Goal: Task Accomplishment & Management: Manage account settings

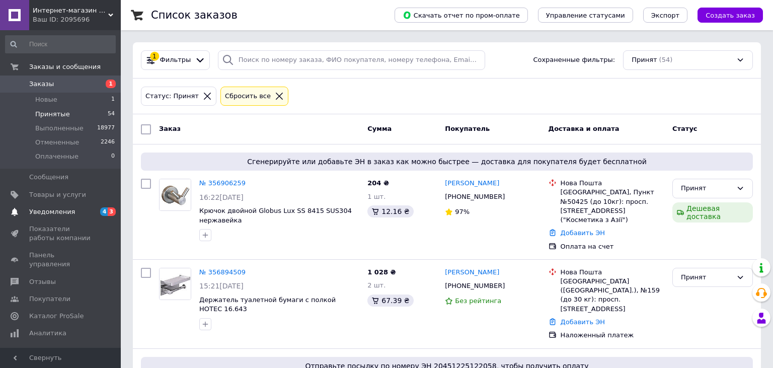
click at [89, 214] on span "Уведомления" at bounding box center [61, 211] width 64 height 9
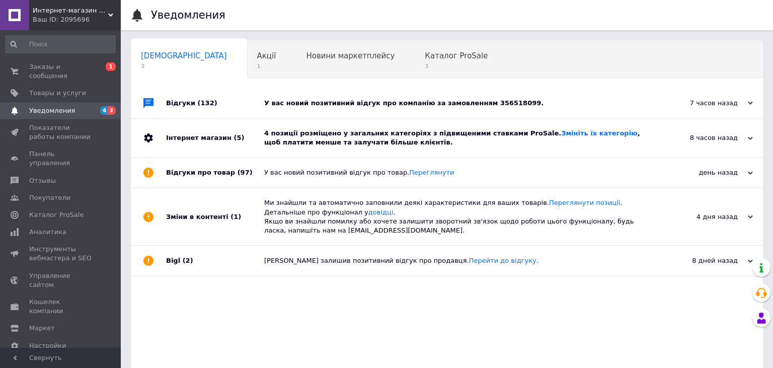
click at [393, 137] on div "4 позиції розміщено у загальних категоріях з підвищеними ставками ProSale. Змін…" at bounding box center [458, 138] width 388 height 18
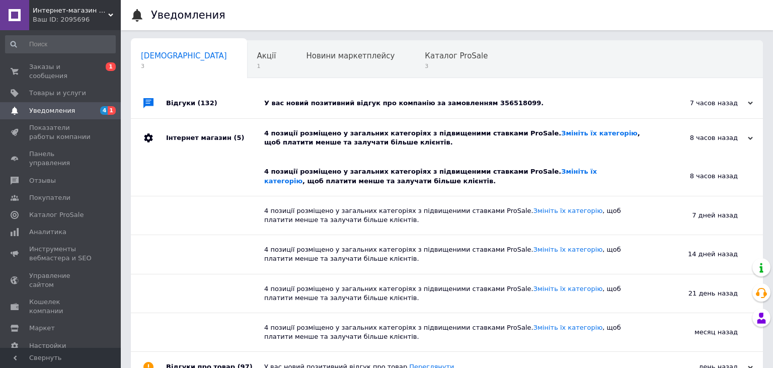
click at [354, 105] on div "У вас новий позитивний відгук про компанію за замовленням 356518099." at bounding box center [458, 103] width 388 height 9
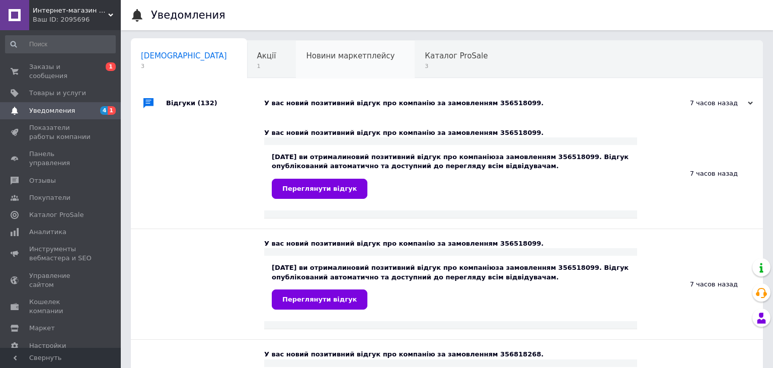
click at [296, 64] on div "Новини маркетплейсу 0" at bounding box center [355, 60] width 119 height 38
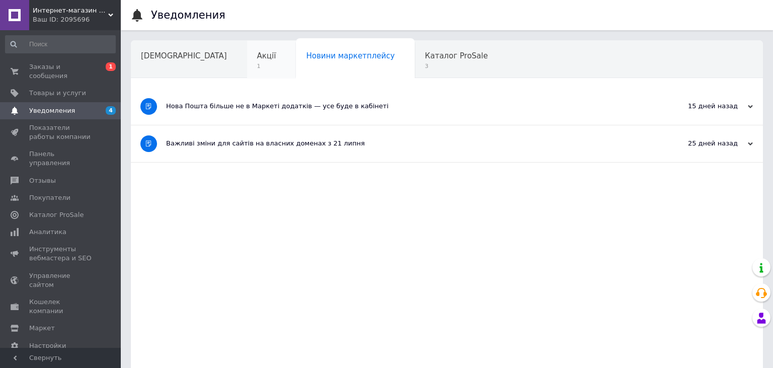
click at [257, 69] on span "1" at bounding box center [266, 66] width 19 height 8
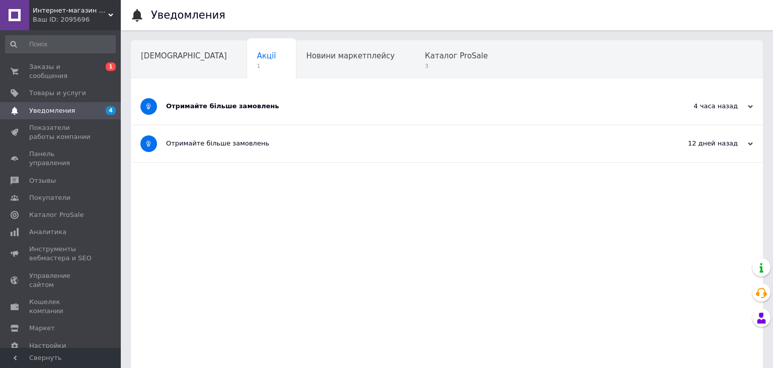
click at [268, 123] on div "Отримайте більше замовлень" at bounding box center [409, 106] width 486 height 37
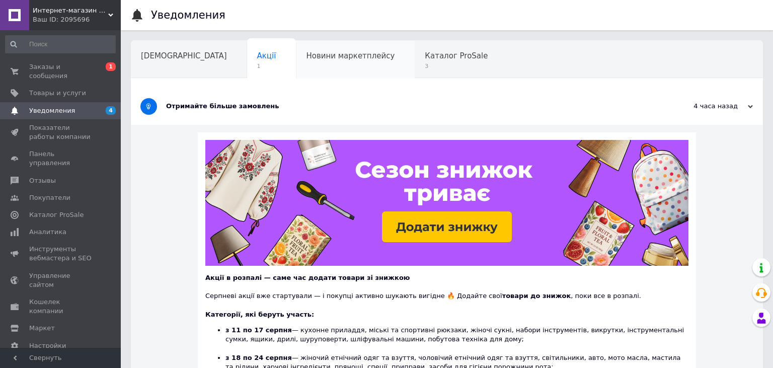
click at [296, 72] on div "Новини маркетплейсу" at bounding box center [355, 60] width 119 height 38
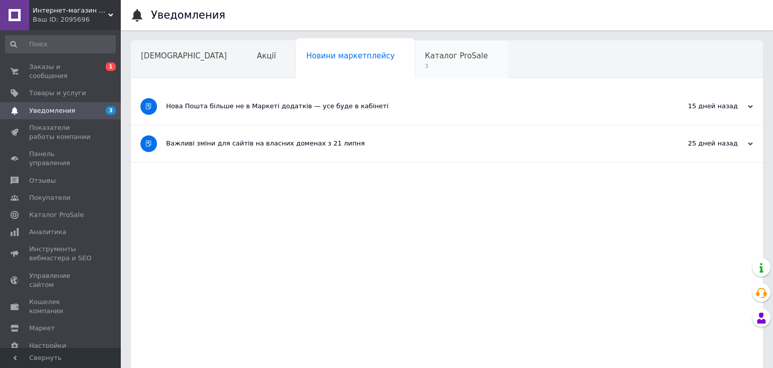
click at [415, 75] on div "Каталог ProSale 3" at bounding box center [461, 60] width 93 height 38
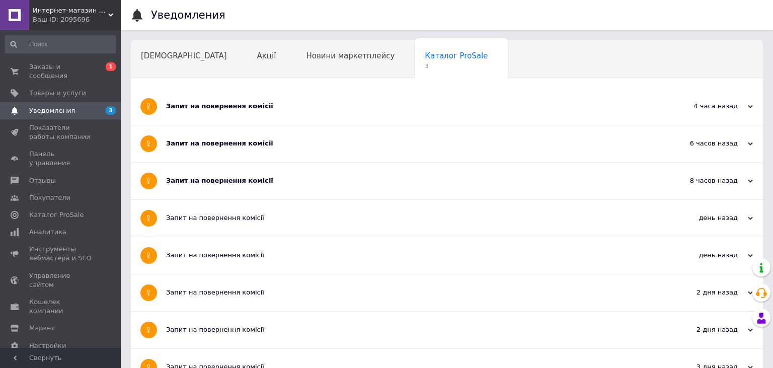
click at [283, 178] on div "Запит на повернення комісії" at bounding box center [409, 180] width 486 height 9
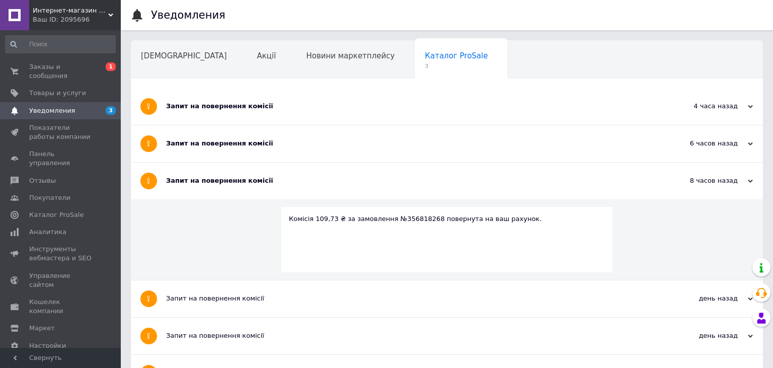
click at [288, 146] on div "Запит на повернення комісії" at bounding box center [409, 143] width 486 height 9
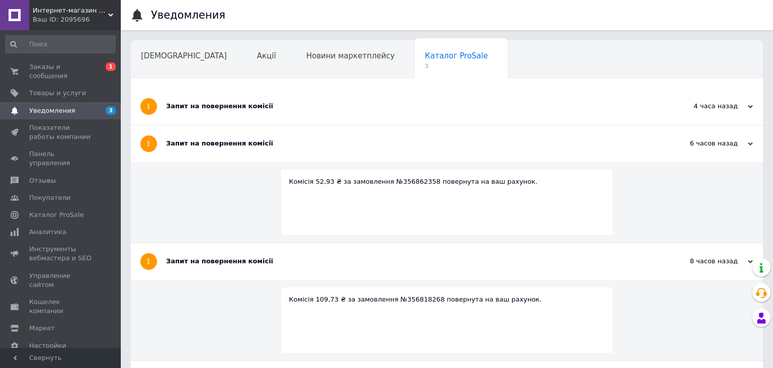
click at [297, 113] on div "Запит на повернення комісії" at bounding box center [409, 106] width 486 height 37
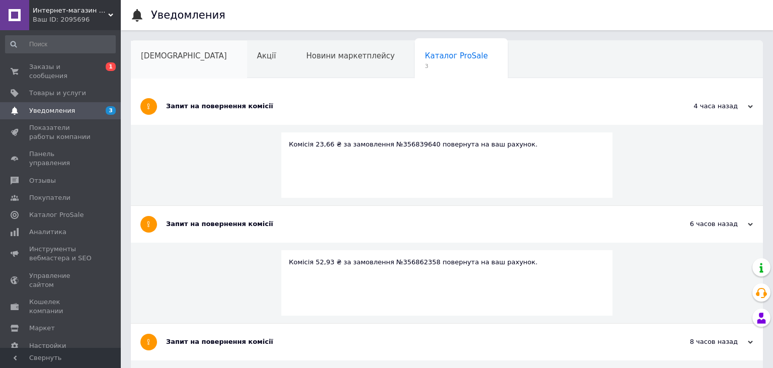
click at [185, 61] on div "[DEMOGRAPHIC_DATA]" at bounding box center [189, 60] width 116 height 38
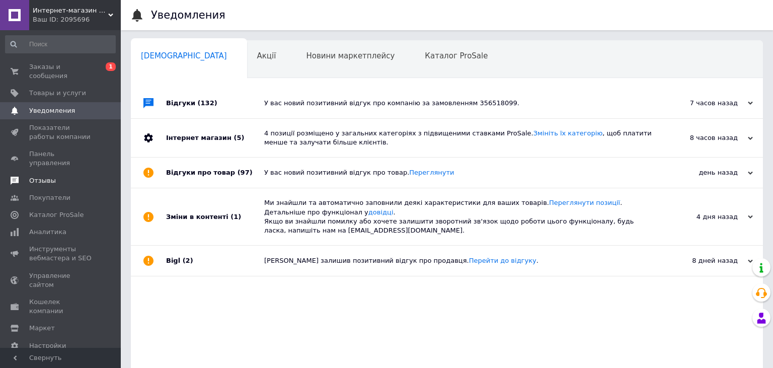
click at [71, 176] on span "Отзывы" at bounding box center [61, 180] width 64 height 9
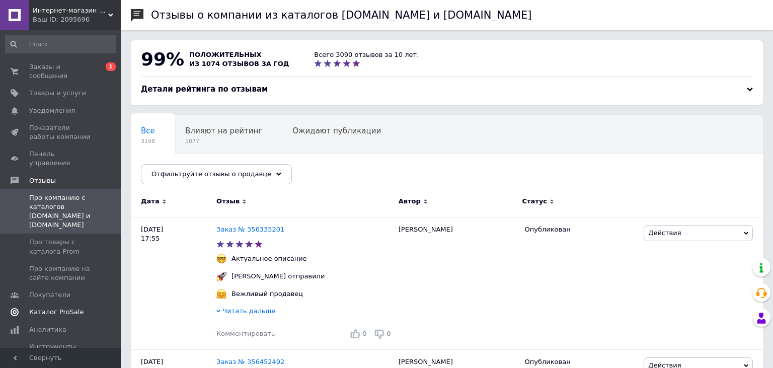
click at [78, 308] on span "Каталог ProSale" at bounding box center [61, 312] width 64 height 9
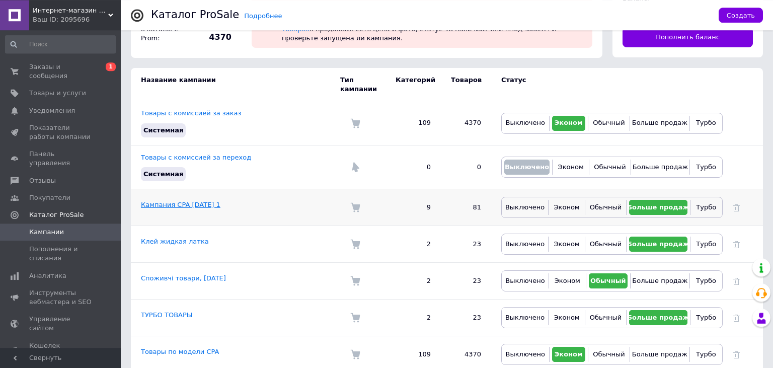
scroll to position [59, 0]
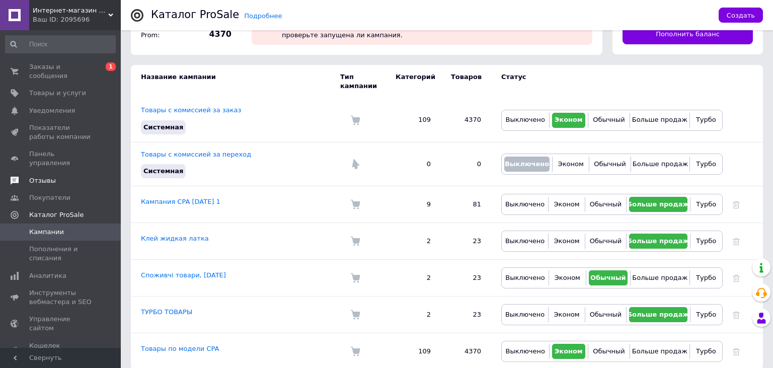
click at [68, 176] on span "Отзывы" at bounding box center [61, 180] width 64 height 9
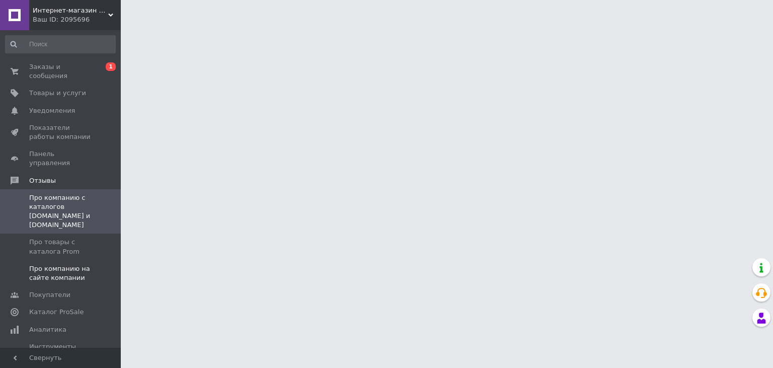
click at [75, 264] on span "Про компанию на сайте компании" at bounding box center [61, 273] width 64 height 18
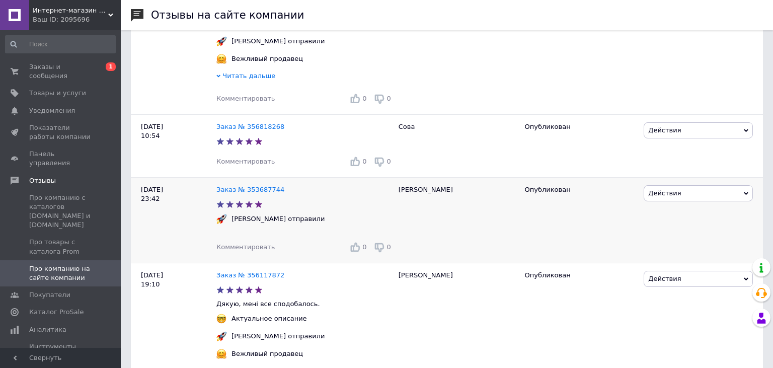
scroll to position [531, 0]
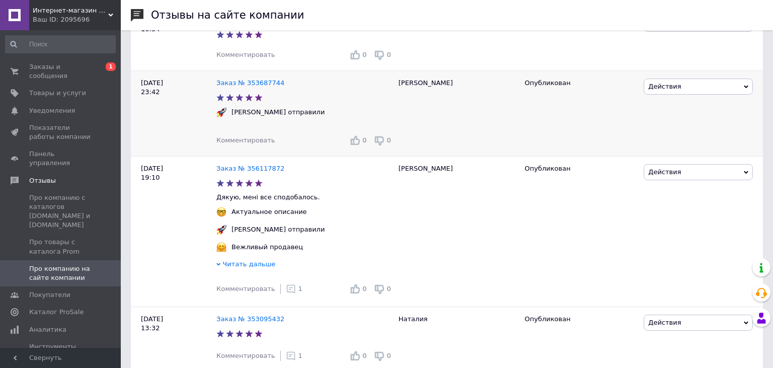
click at [240, 144] on span "Комментировать" at bounding box center [245, 140] width 58 height 8
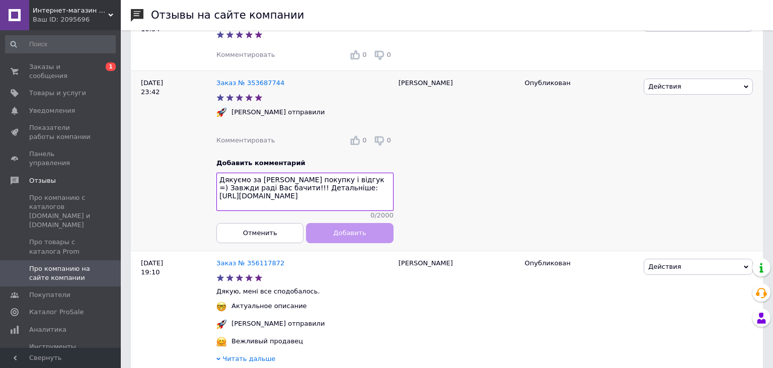
click at [331, 201] on textarea "Дякуємо за [PERSON_NAME] покупку і відгук =) Завжди раді Вас бачити!!! Детальні…" at bounding box center [304, 192] width 177 height 38
drag, startPoint x: 303, startPoint y: 216, endPoint x: 251, endPoint y: 202, distance: 54.1
click at [251, 202] on textarea "Дякуємо за [PERSON_NAME] покупку і відгук =) Завжди раді Вас бачити!!! Детальні…" at bounding box center [304, 192] width 177 height 38
type textarea "Дякуємо за [PERSON_NAME] покупку і відгук =) Завжди раді Вас бачити!!!"
click at [332, 243] on button "Добавить" at bounding box center [349, 233] width 87 height 20
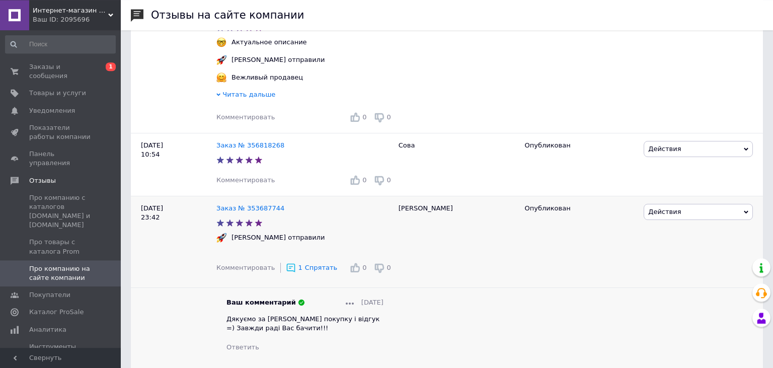
scroll to position [425, 0]
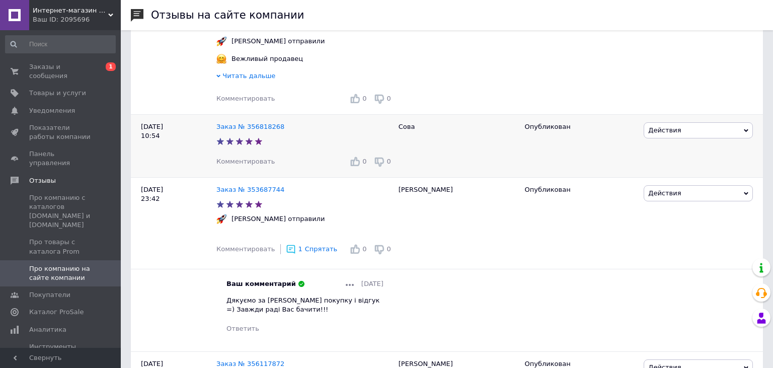
click at [238, 165] on span "Комментировать" at bounding box center [245, 162] width 58 height 8
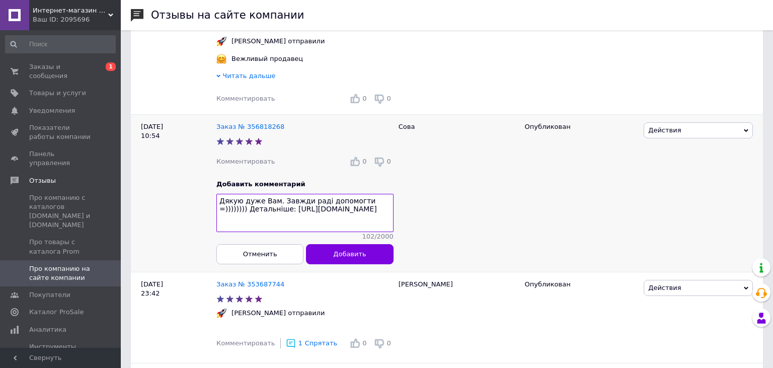
drag, startPoint x: 333, startPoint y: 235, endPoint x: 214, endPoint y: 221, distance: 119.1
click at [216, 221] on textarea "Дякую дуже Вам. Завжди раді допомогти =)))))))) Детальніше: [URL][DOMAIN_NAME]" at bounding box center [304, 213] width 177 height 38
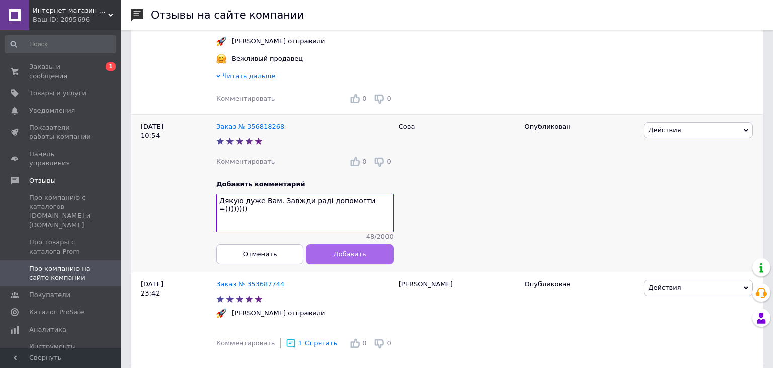
type textarea "Дякую дуже Вам. Завжди раді допомогти =))))))))"
click at [326, 258] on button "Добавить" at bounding box center [349, 254] width 87 height 20
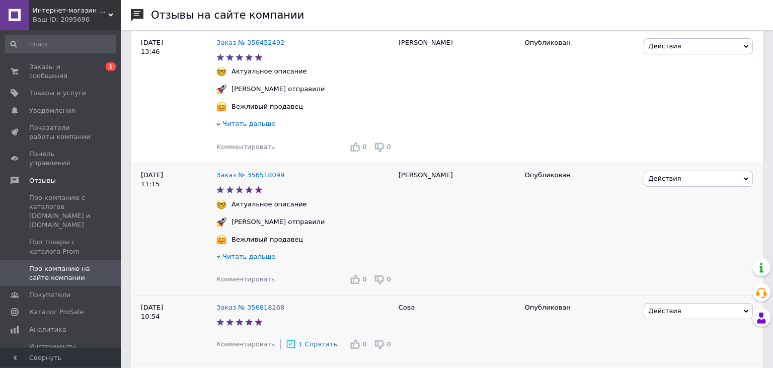
scroll to position [266, 0]
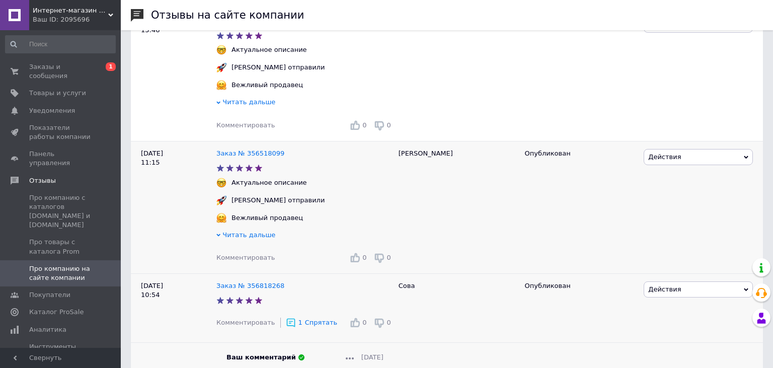
click at [243, 259] on div "Комментировать 0 0" at bounding box center [304, 258] width 177 height 16
click at [245, 261] on span "Комментировать" at bounding box center [245, 258] width 58 height 8
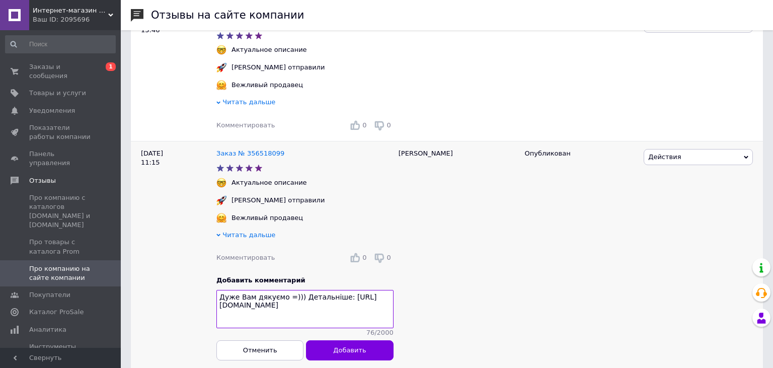
drag, startPoint x: 341, startPoint y: 320, endPoint x: 294, endPoint y: 307, distance: 48.1
click at [294, 307] on textarea "Дуже Вам дякуємо =))) Детальніше: [URL][DOMAIN_NAME]" at bounding box center [304, 309] width 177 height 38
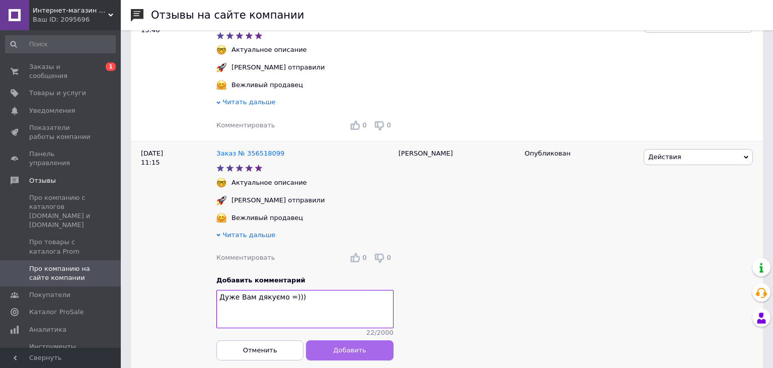
type textarea "Дуже Вам дякуємо =)))"
click at [337, 353] on span "Добавить" at bounding box center [349, 350] width 33 height 8
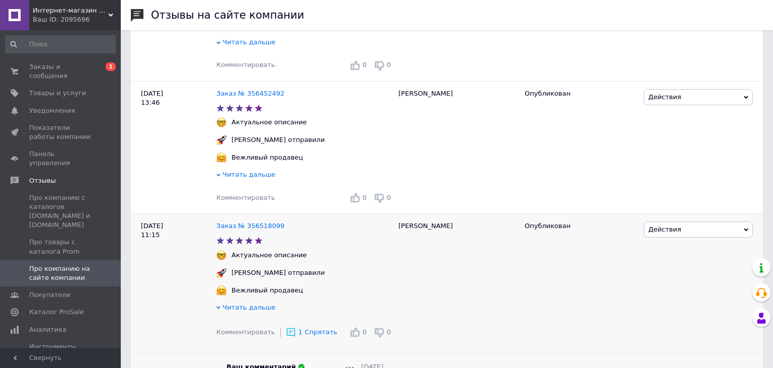
scroll to position [212, 0]
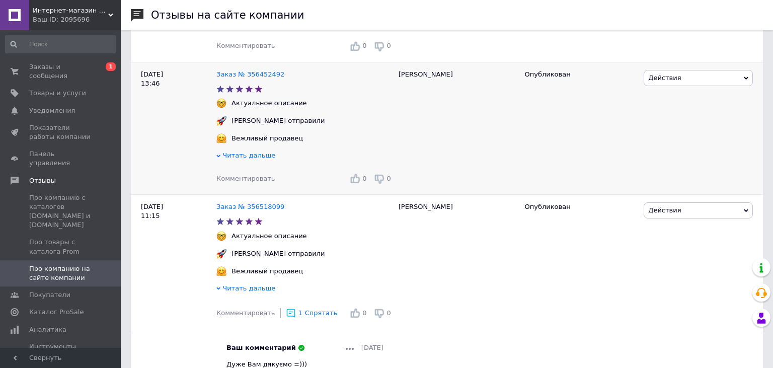
click at [251, 182] on span "Комментировать" at bounding box center [245, 179] width 58 height 8
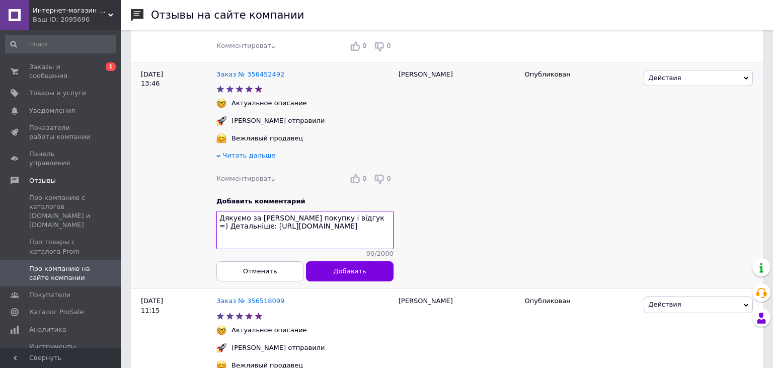
drag, startPoint x: 374, startPoint y: 240, endPoint x: 338, endPoint y: 224, distance: 39.0
click at [338, 224] on textarea "Дякуємо за [PERSON_NAME] покупку і відгук =) Детальніше: [URL][DOMAIN_NAME]" at bounding box center [304, 230] width 177 height 38
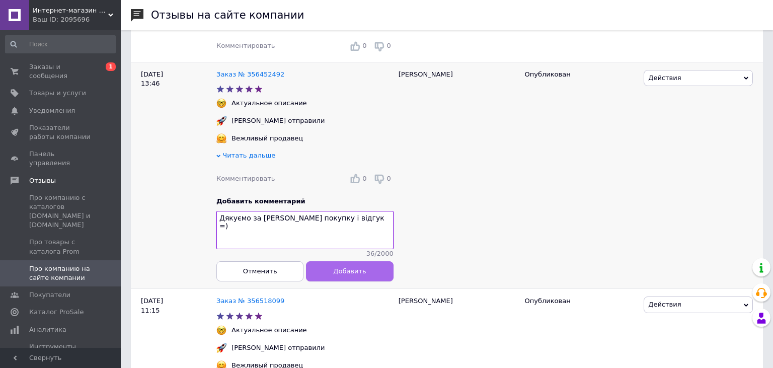
type textarea "Дякуємо за [PERSON_NAME] покупку і відгук =)"
click at [344, 275] on span "Добавить" at bounding box center [349, 271] width 33 height 8
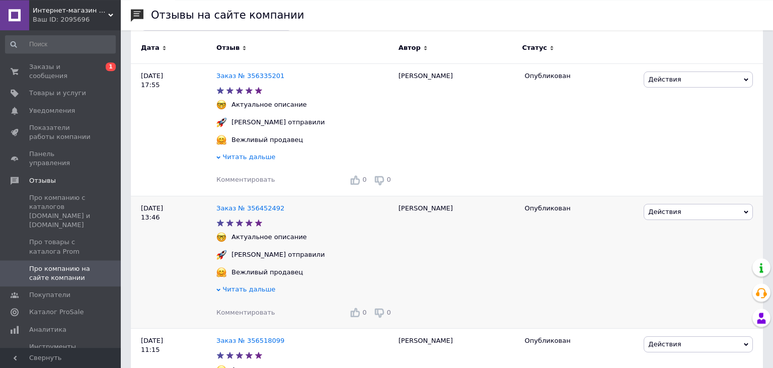
scroll to position [106, 0]
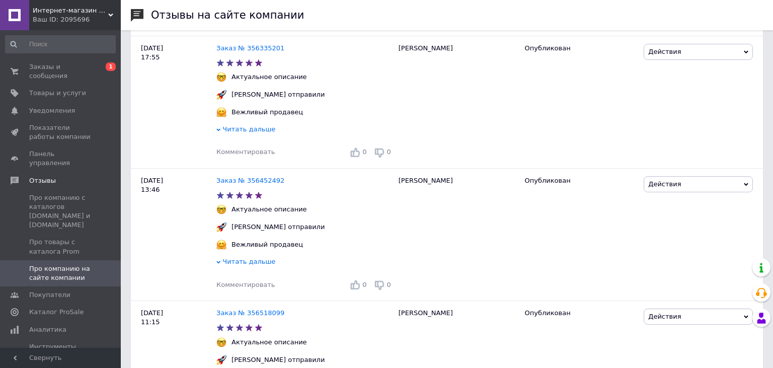
click at [253, 293] on div "Комментировать 0 0" at bounding box center [304, 285] width 177 height 16
click at [253, 288] on span "Комментировать" at bounding box center [245, 285] width 58 height 8
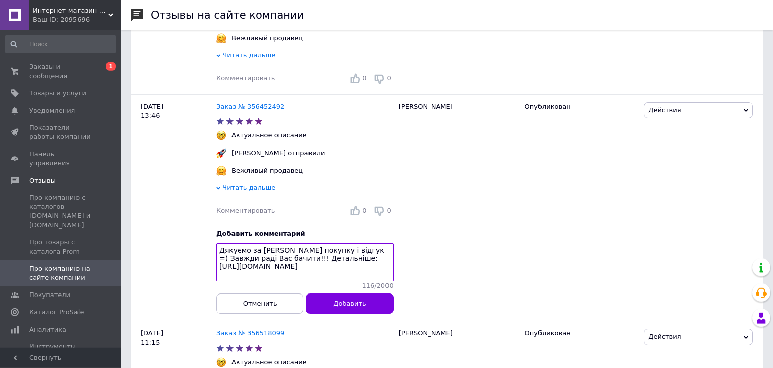
scroll to position [212, 0]
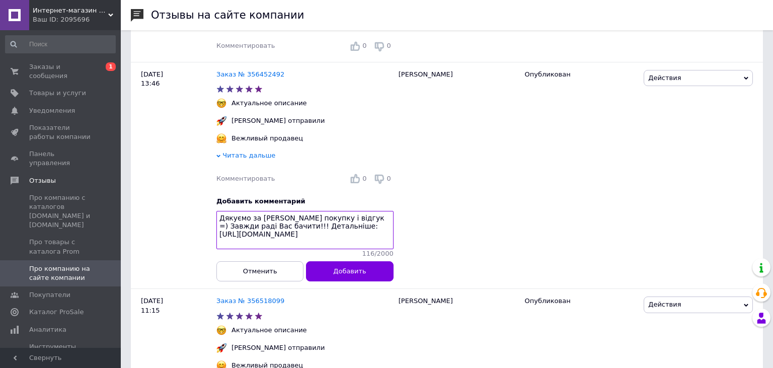
drag, startPoint x: 267, startPoint y: 243, endPoint x: 251, endPoint y: 236, distance: 17.4
click at [251, 236] on textarea "Дякуємо за [PERSON_NAME] покупку і відгук =) Завжди раді Вас бачити!!! Детальні…" at bounding box center [304, 230] width 177 height 38
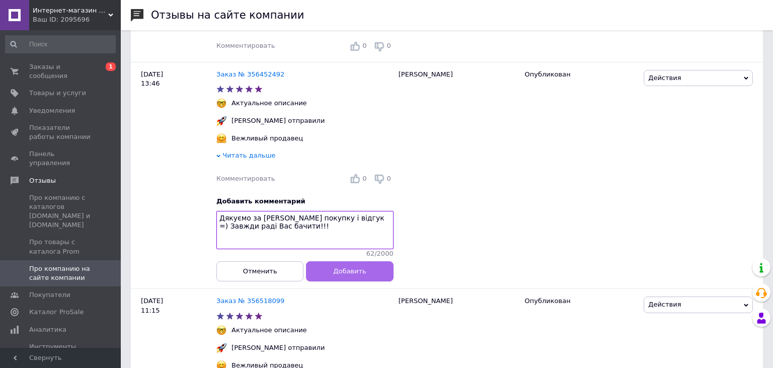
type textarea "Дякуємо за [PERSON_NAME] покупку і відгук =) Завжди раді Вас бачити!!!"
click at [327, 281] on button "Добавить" at bounding box center [349, 271] width 87 height 20
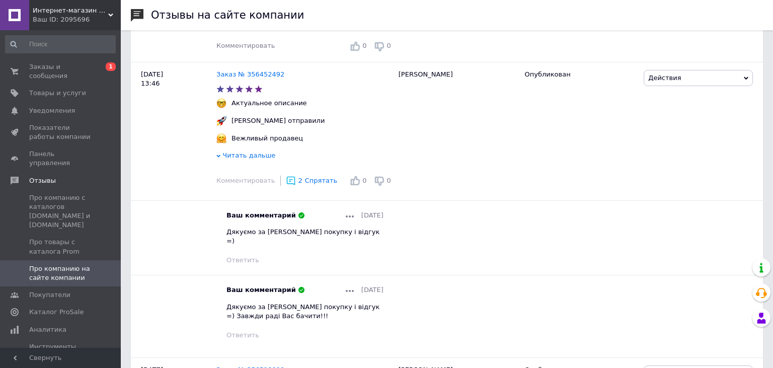
drag, startPoint x: 335, startPoint y: 241, endPoint x: 240, endPoint y: 242, distance: 95.6
click at [240, 242] on div "Ваш комментарий [DATE] Дякуємо за Вашу покупку і відгук =) Ответить" at bounding box center [304, 238] width 157 height 54
drag, startPoint x: 229, startPoint y: 236, endPoint x: 334, endPoint y: 243, distance: 105.4
click at [334, 243] on div "Ваш комментарий [DATE] Дякуємо за Вашу покупку і відгук =) Ответить" at bounding box center [304, 238] width 157 height 54
copy span "Дякуємо за [PERSON_NAME] покупку і відгук =)"
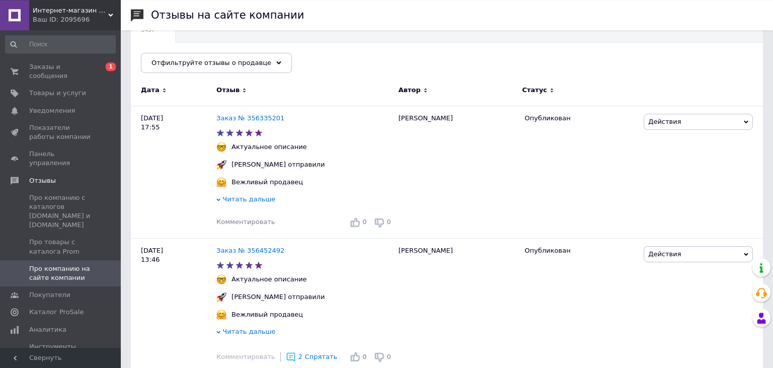
scroll to position [53, 0]
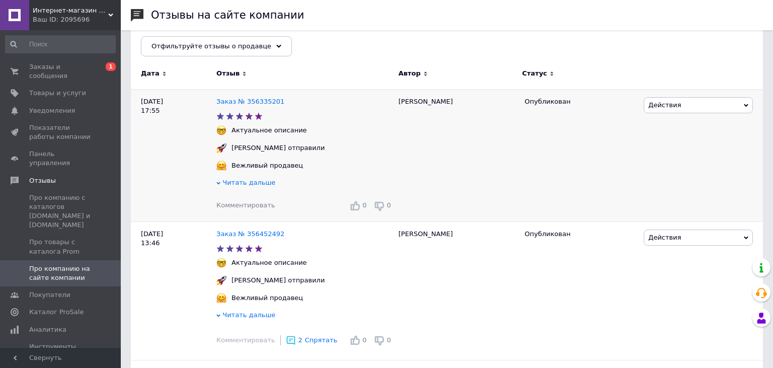
click at [254, 206] on span "Комментировать" at bounding box center [245, 205] width 58 height 8
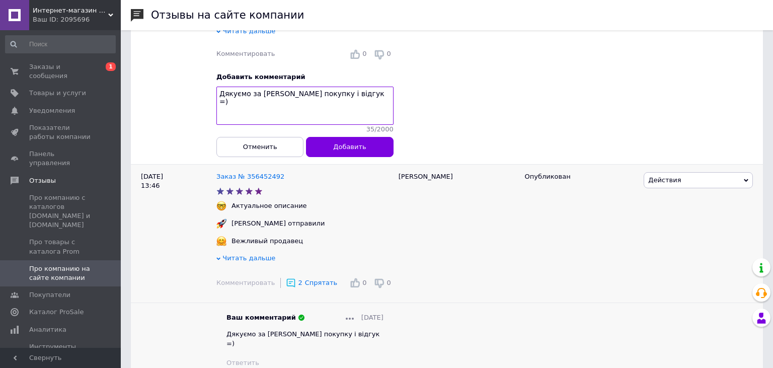
scroll to position [212, 0]
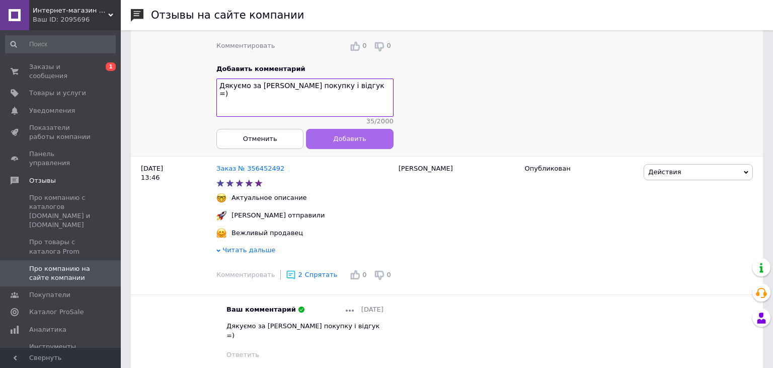
type textarea "Дякуємо за [PERSON_NAME] покупку і відгук =)"
click at [337, 142] on span "Добавить" at bounding box center [349, 139] width 33 height 8
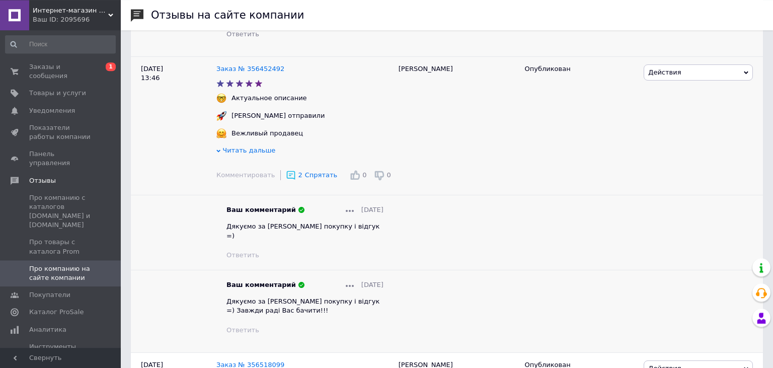
scroll to position [319, 0]
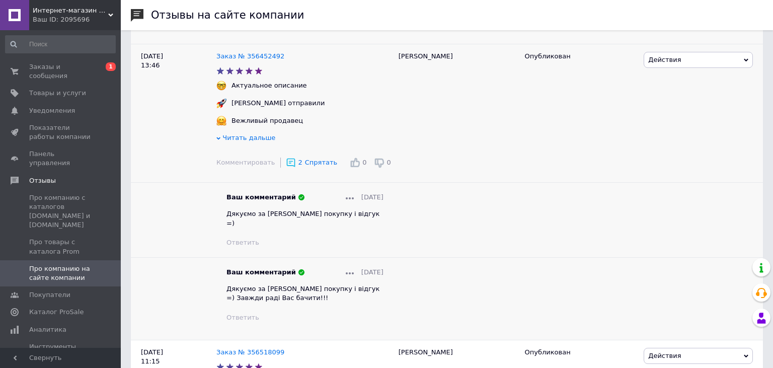
click at [346, 196] on div at bounding box center [350, 197] width 8 height 9
click at [358, 229] on span "Удалить" at bounding box center [367, 231] width 29 height 8
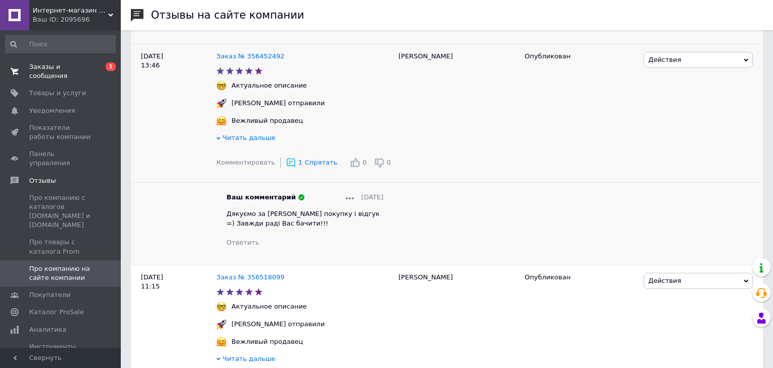
click at [97, 71] on span "0 1" at bounding box center [107, 71] width 28 height 18
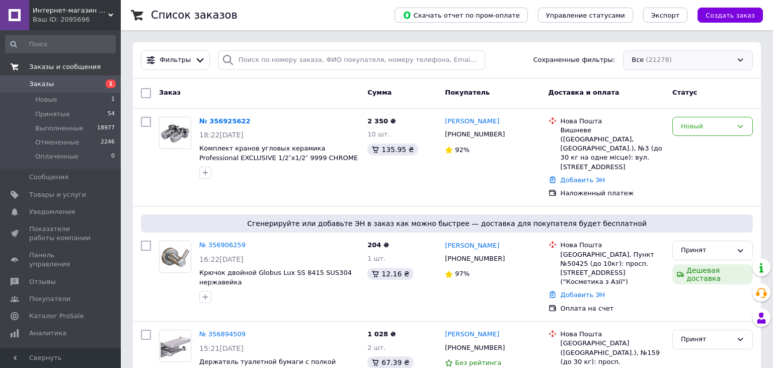
click at [658, 55] on div "Все (21278)" at bounding box center [688, 60] width 130 height 20
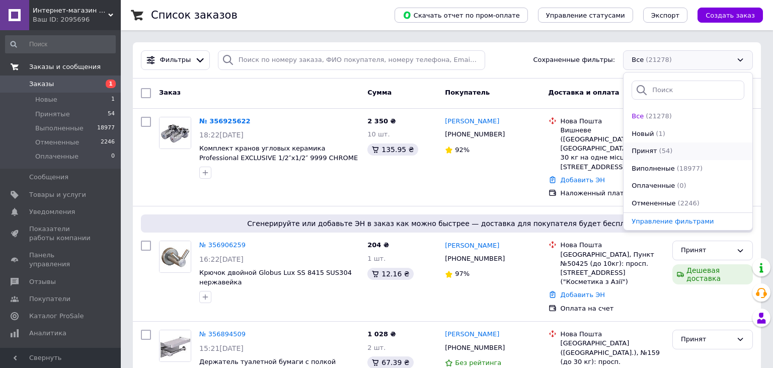
click at [670, 150] on div "Принят (54)" at bounding box center [688, 151] width 115 height 10
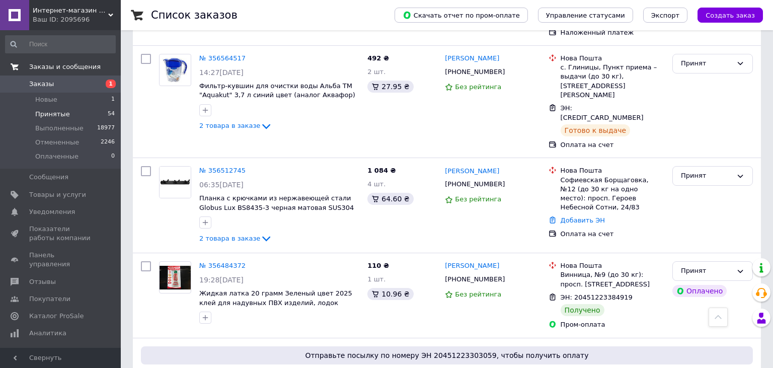
scroll to position [4732, 0]
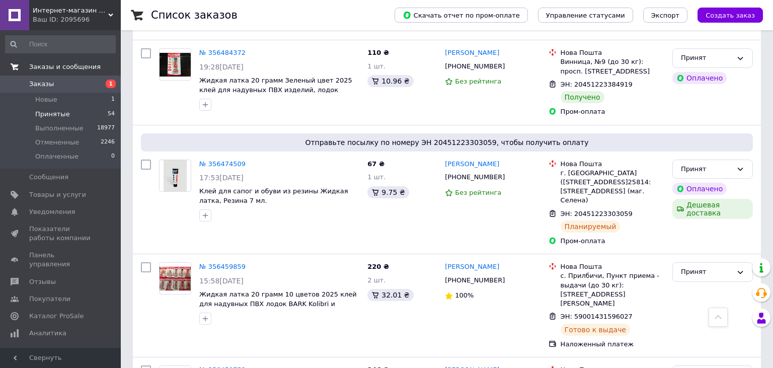
drag, startPoint x: 630, startPoint y: 199, endPoint x: 540, endPoint y: 144, distance: 105.3
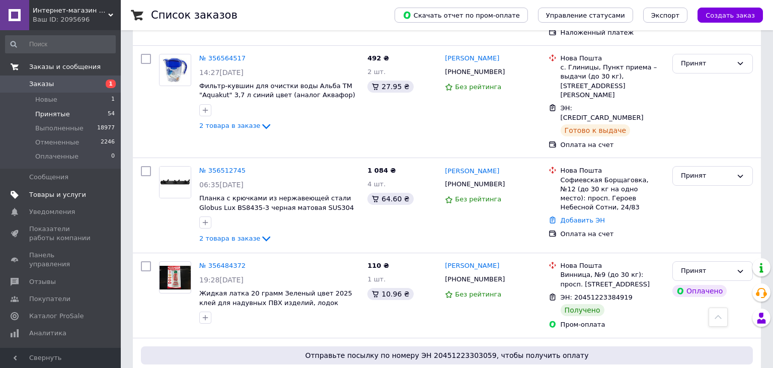
click at [41, 194] on span "Товары и услуги" at bounding box center [57, 194] width 57 height 9
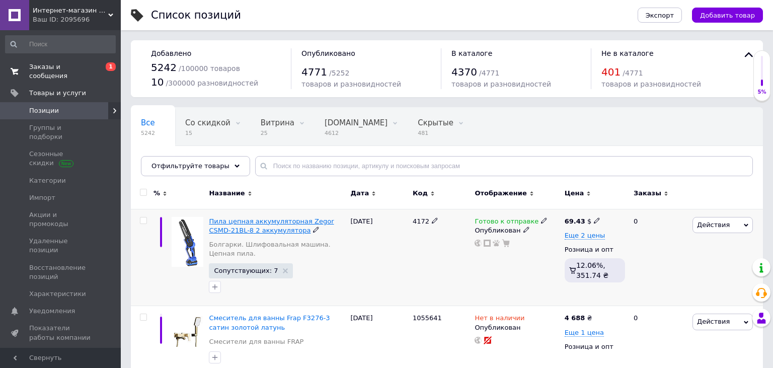
click at [237, 232] on span "Пила цепная аккумуляторная Zegor CSMD-21BL-8 2 аккумулятора" at bounding box center [271, 225] width 125 height 17
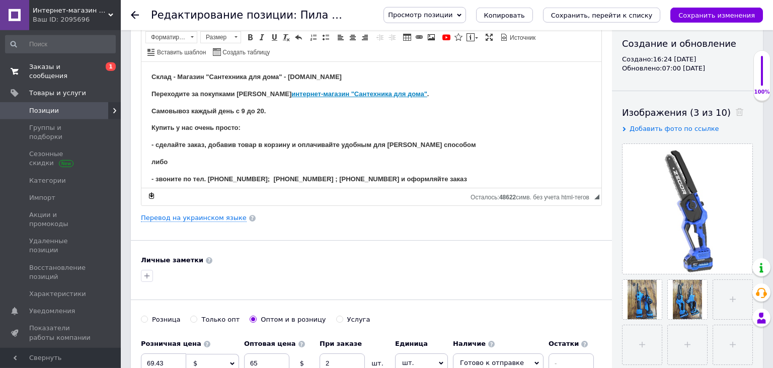
scroll to position [106, 0]
click at [194, 218] on link "Перевод на украинском языке" at bounding box center [194, 218] width 106 height 8
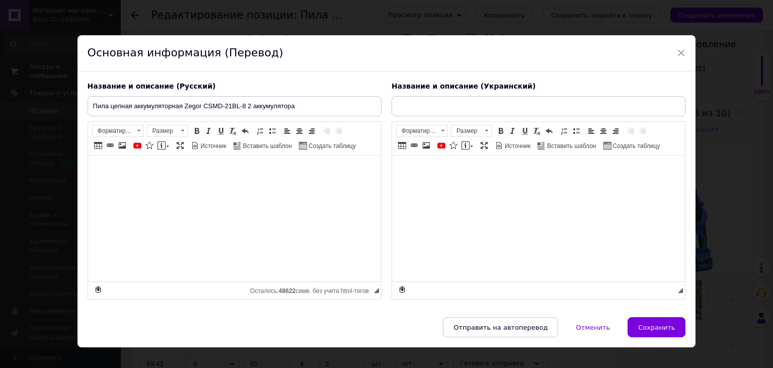
type input "[PERSON_NAME] акумуляторна Zegor CSMD-21BL-8 2 акумулятори"
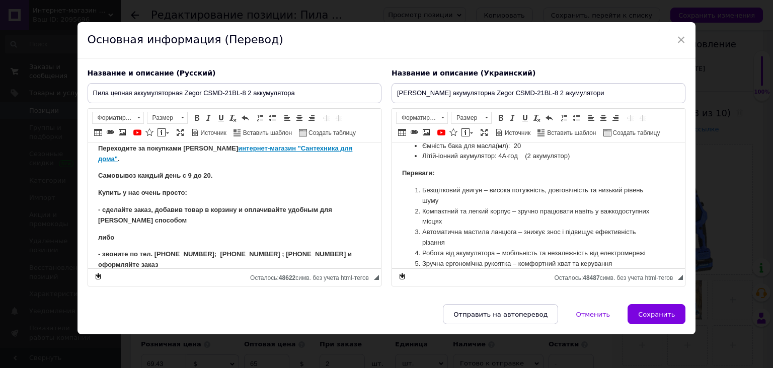
scroll to position [79, 0]
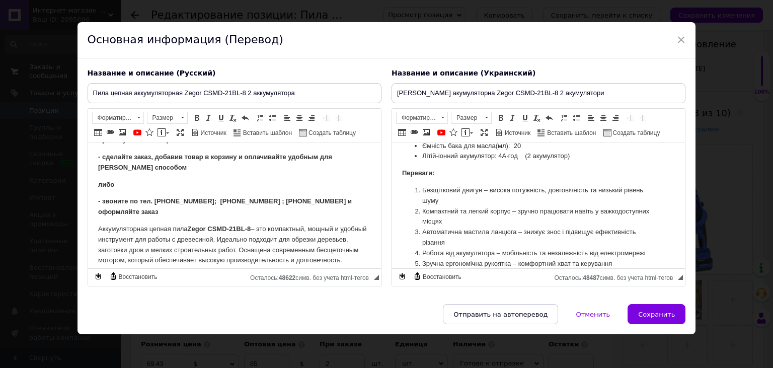
click at [154, 197] on strong "- звоните по тел. [PHONE_NUMBER]; [PHONE_NUMBER] ; [PHONE_NUMBER] и оформляйте …" at bounding box center [225, 206] width 254 height 18
click at [139, 199] on body "Склад - Магазин "Сантехника для дома" - [DOMAIN_NAME] Переходите за покупками в…" at bounding box center [234, 287] width 273 height 429
drag, startPoint x: 93, startPoint y: 208, endPoint x: 99, endPoint y: 208, distance: 5.5
click at [97, 189] on html "Склад - Магазин "Сантехника для дома" - [DOMAIN_NAME] Переходите за покупками в…" at bounding box center [234, 126] width 293 height 126
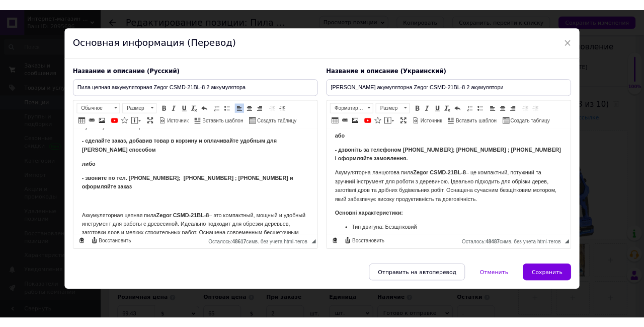
scroll to position [89, 0]
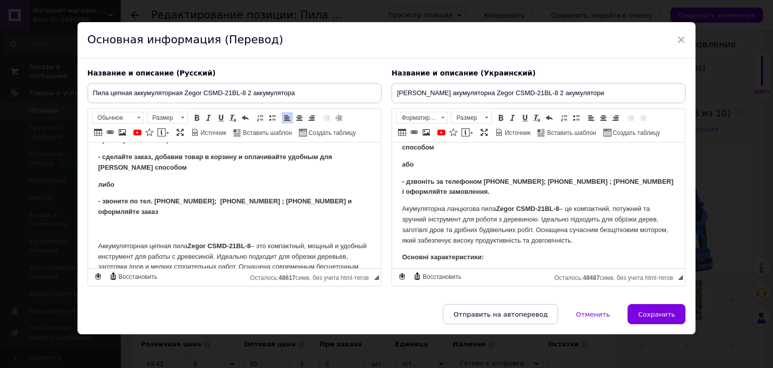
click at [400, 180] on html "Склад - Магазин "Сантехніка для дому" - [DOMAIN_NAME] Переходьте за покупками в…" at bounding box center [538, 117] width 293 height 126
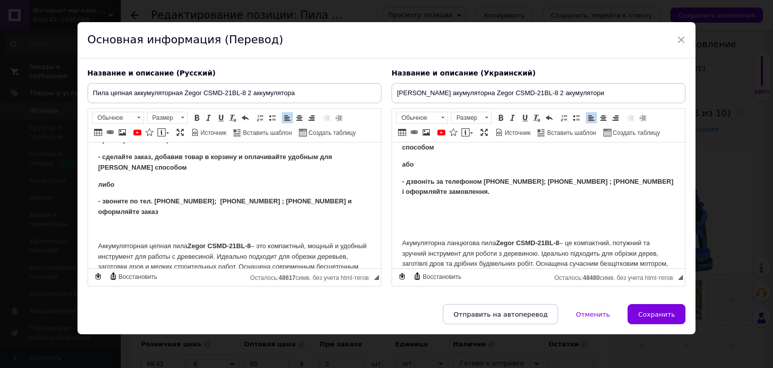
click at [406, 209] on p "Визуальный текстовый редактор, 8E2BFD42-87DE-4DBC-84F1-0FD85B8CC0FA" at bounding box center [538, 209] width 273 height 11
click at [408, 215] on body "Склад - Магазин "Сантехніка для дому" - [DOMAIN_NAME] Переходьте за покупками в…" at bounding box center [538, 289] width 273 height 451
click at [409, 218] on body "Склад - Магазин "Сантехніка для дому" - [DOMAIN_NAME] Переходьте за покупками в…" at bounding box center [538, 289] width 273 height 451
click at [408, 215] on body "Склад - Магазин "Сантехніка для дому" - [DOMAIN_NAME] Переходьте за покупками в…" at bounding box center [538, 289] width 273 height 451
click at [412, 225] on p "Визуальный текстовый редактор, 8E2BFD42-87DE-4DBC-84F1-0FD85B8CC0FA" at bounding box center [538, 226] width 273 height 11
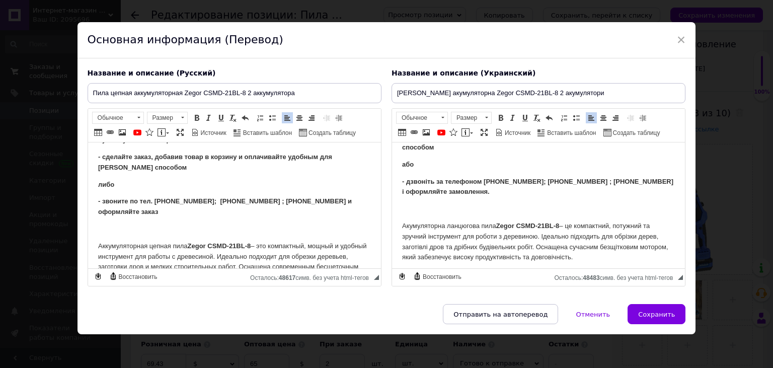
click at [126, 224] on p "Визуальный текстовый редактор, 481A1F48-000E-476F-BFB5-9F78CC57E153" at bounding box center [234, 229] width 273 height 11
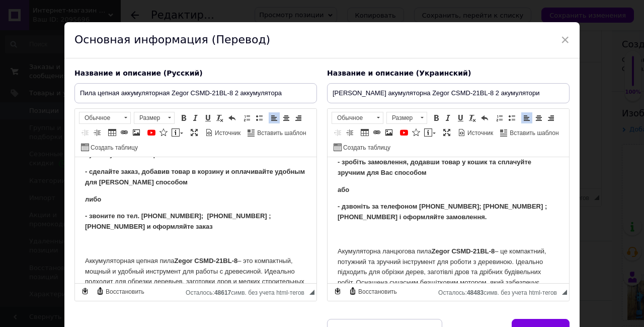
scroll to position [99, 0]
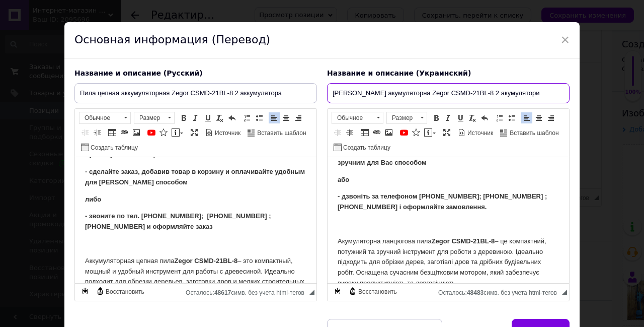
drag, startPoint x: 428, startPoint y: 92, endPoint x: 442, endPoint y: 96, distance: 14.7
click at [442, 96] on input "[PERSON_NAME] акумуляторна Zegor CSMD-21BL-8 2 акумулятори" at bounding box center [448, 93] width 243 height 20
drag, startPoint x: 332, startPoint y: 92, endPoint x: 545, endPoint y: 94, distance: 212.9
click at [545, 94] on input "[PERSON_NAME] акумуляторна Zegor CSMD-21BL-8 2 акумулятори" at bounding box center [448, 93] width 243 height 20
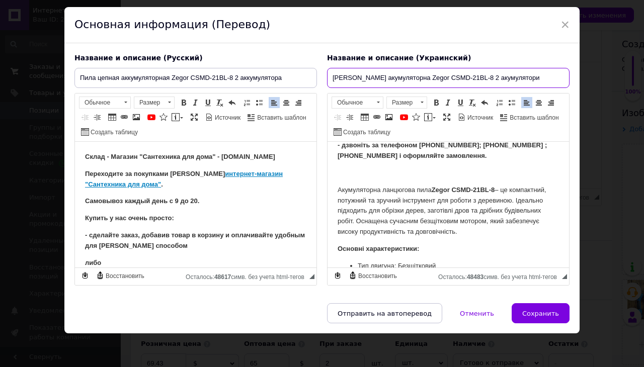
scroll to position [159, 0]
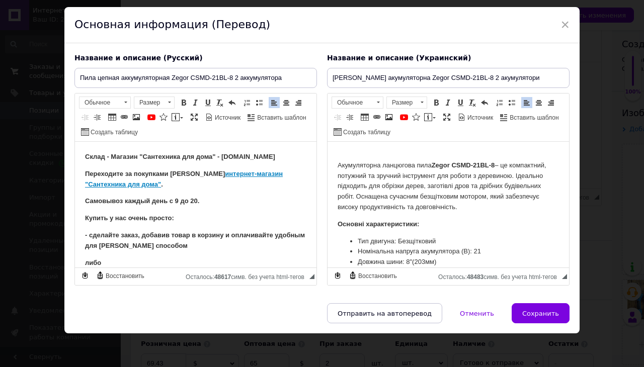
click at [339, 109] on html "Склад - Магазин "Сантехніка для дому" - [DOMAIN_NAME] Переходьте за покупками в…" at bounding box center [449, 46] width 242 height 126
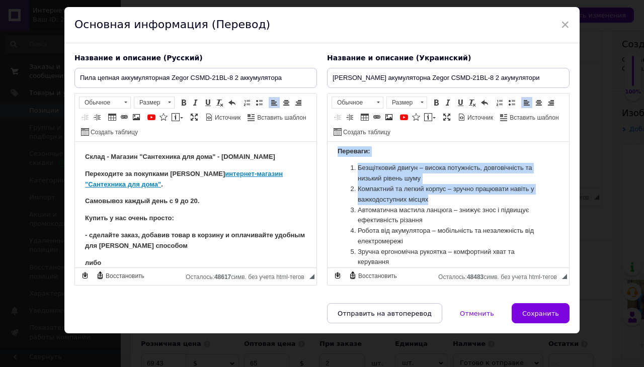
scroll to position [381, 0]
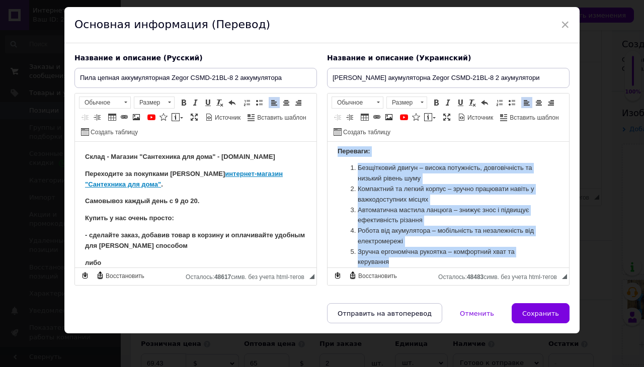
drag, startPoint x: 338, startPoint y: 166, endPoint x: 451, endPoint y: 263, distance: 149.5
click at [451, 263] on body "Склад - Магазин "Сантехніка для дому" - [DOMAIN_NAME] Переходьте за покупками в…" at bounding box center [448, 30] width 221 height 476
copy body "Loremipsumdo sitametco adip Elits DOEI-62TE-6 – in utlaboreet, dolorema al enim…"
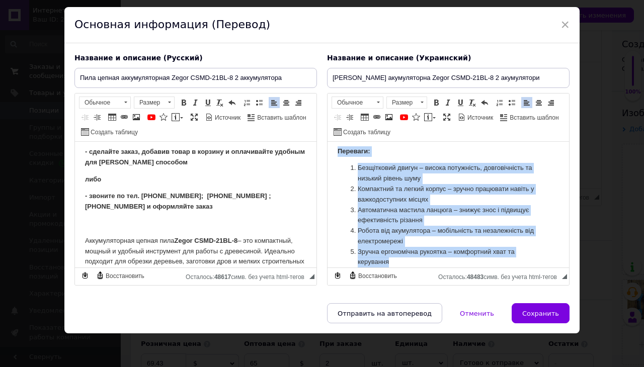
scroll to position [106, 0]
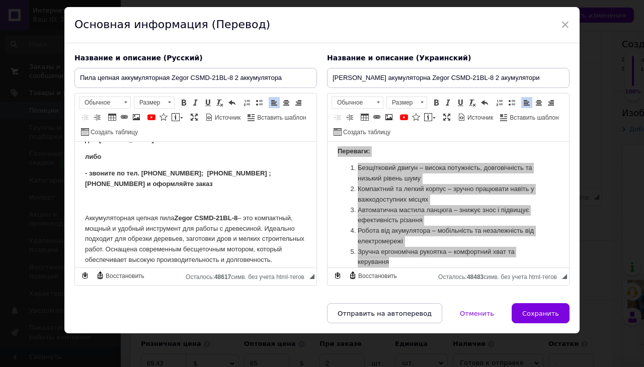
click at [108, 203] on p "Визуальный текстовый редактор, 481A1F48-000E-476F-BFB5-9F78CC57E153" at bounding box center [195, 201] width 221 height 11
click at [150, 116] on span at bounding box center [151, 117] width 8 height 8
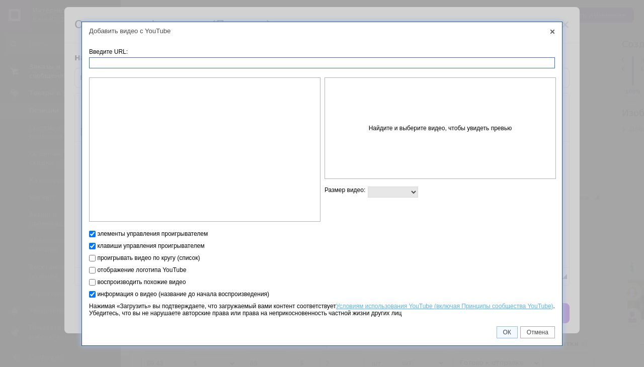
paste input "[URL][DOMAIN_NAME]"
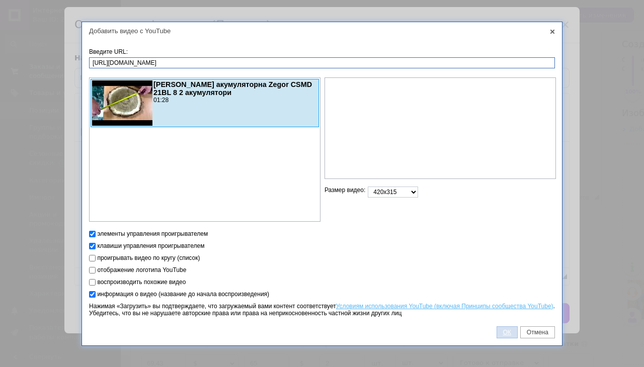
type input "[URL][DOMAIN_NAME]"
click at [510, 334] on span "ОК" at bounding box center [507, 332] width 20 height 7
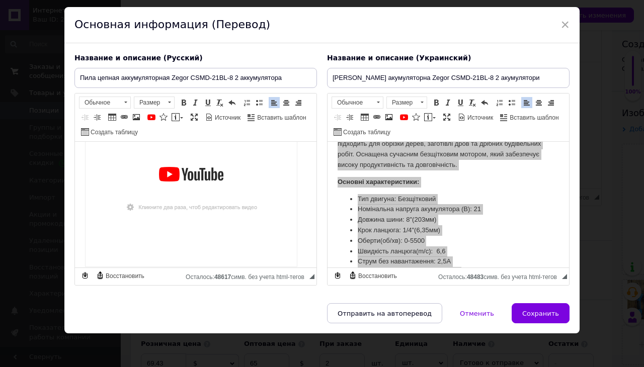
scroll to position [115, 0]
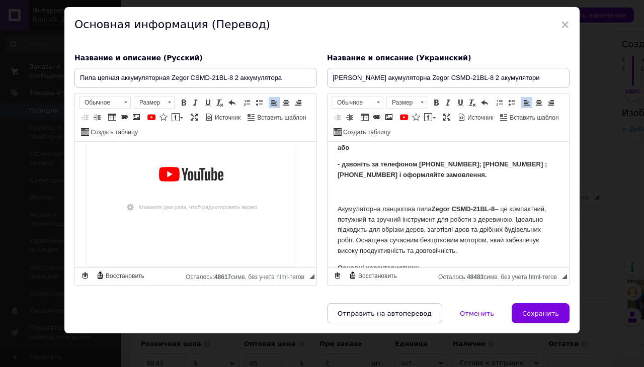
click at [358, 193] on p "Визуальный текстовый редактор, 8E2BFD42-87DE-4DBC-84F1-0FD85B8CC0FA" at bounding box center [448, 192] width 221 height 11
click at [402, 114] on span at bounding box center [404, 117] width 8 height 8
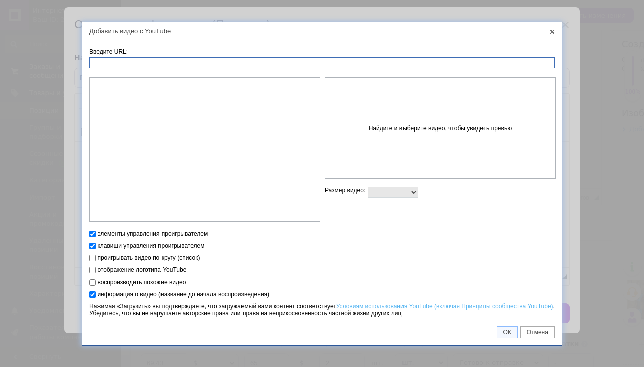
paste input "[URL][DOMAIN_NAME]"
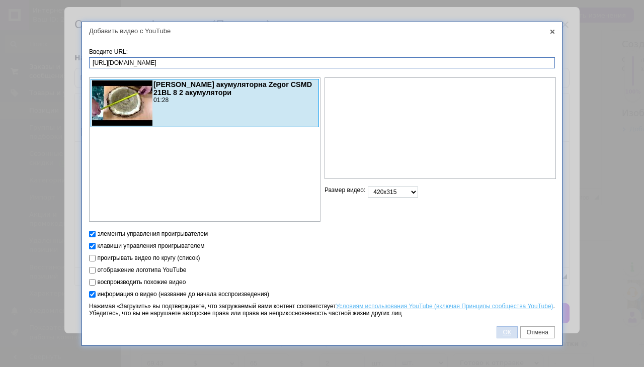
type input "[URL][DOMAIN_NAME]"
click at [511, 330] on link "ОК" at bounding box center [507, 333] width 21 height 12
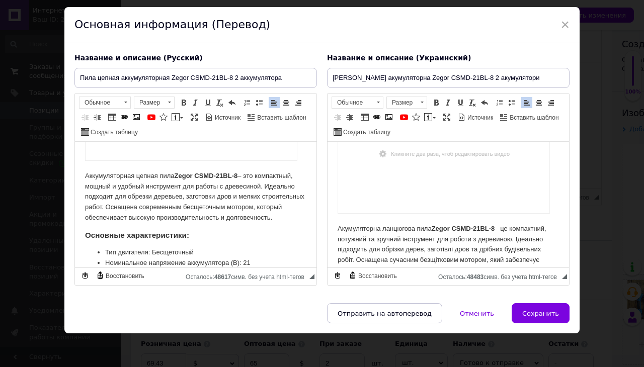
scroll to position [195, 0]
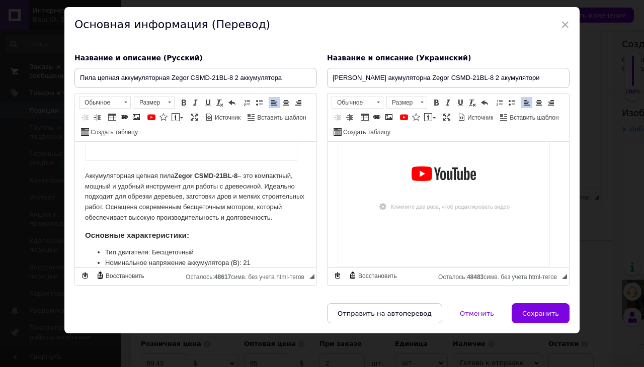
click at [533, 312] on span "Сохранить" at bounding box center [540, 314] width 37 height 8
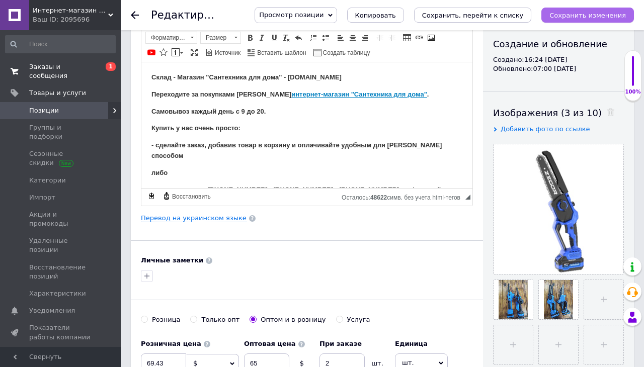
click at [584, 18] on icon "Сохранить изменения" at bounding box center [588, 16] width 76 height 8
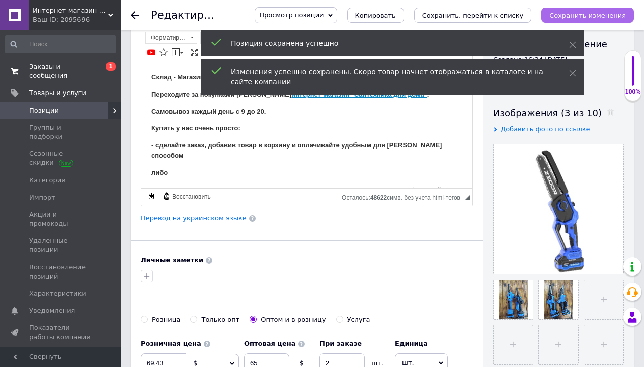
click at [584, 18] on icon "Сохранить изменения" at bounding box center [588, 16] width 76 height 8
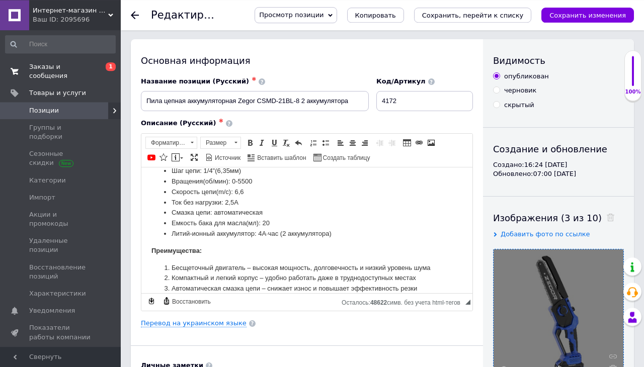
scroll to position [212, 0]
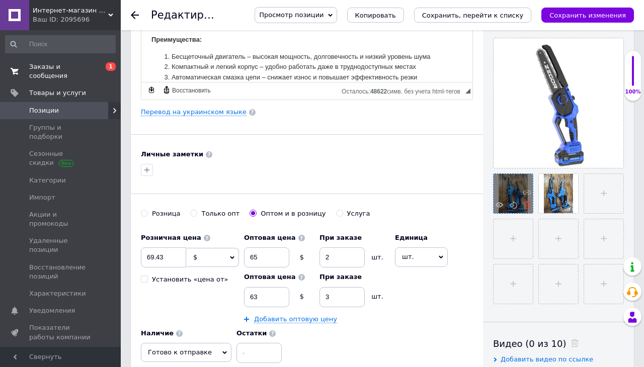
click at [526, 204] on icon at bounding box center [527, 205] width 8 height 8
click at [526, 207] on use at bounding box center [527, 205] width 8 height 8
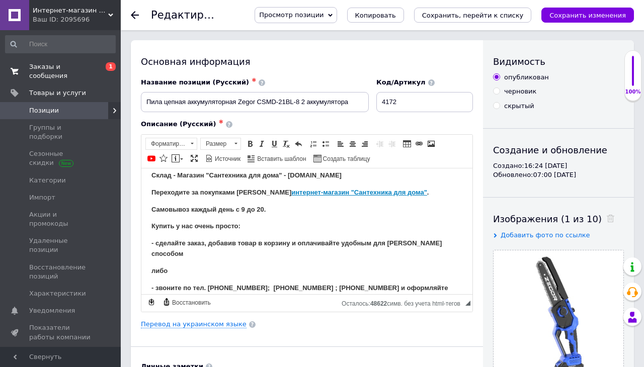
scroll to position [0, 0]
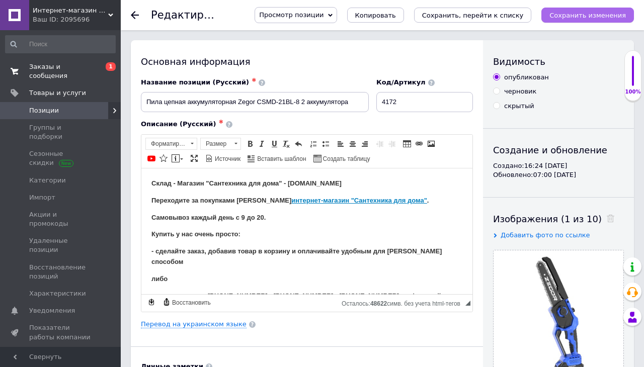
click at [592, 20] on button "Сохранить изменения" at bounding box center [588, 15] width 93 height 15
drag, startPoint x: 412, startPoint y: 100, endPoint x: 384, endPoint y: 97, distance: 28.4
click at [384, 97] on input "4172" at bounding box center [424, 102] width 97 height 20
click at [79, 106] on span "Позиции" at bounding box center [61, 110] width 64 height 9
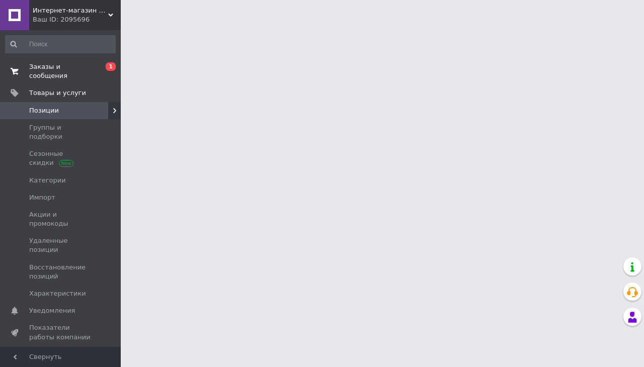
click at [79, 65] on span "Заказы и сообщения" at bounding box center [61, 71] width 64 height 18
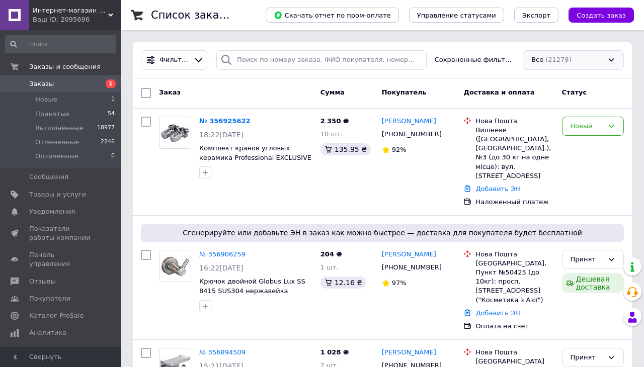
click at [582, 60] on div "Все (21278)" at bounding box center [573, 60] width 101 height 20
